Goal: Use online tool/utility: Utilize a website feature to perform a specific function

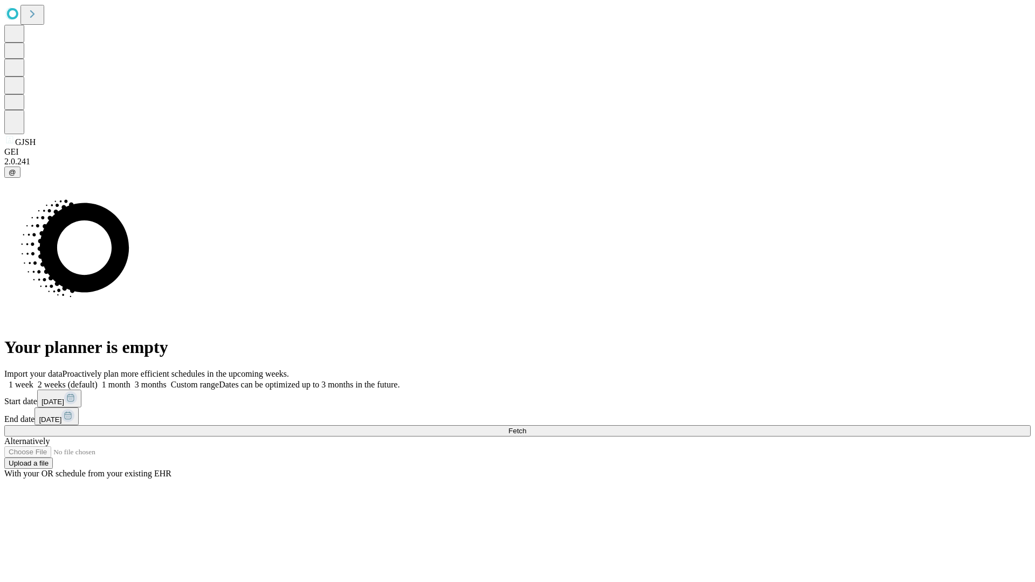
click at [526, 427] on span "Fetch" at bounding box center [517, 431] width 18 height 8
